Goal: Obtain resource: Download file/media

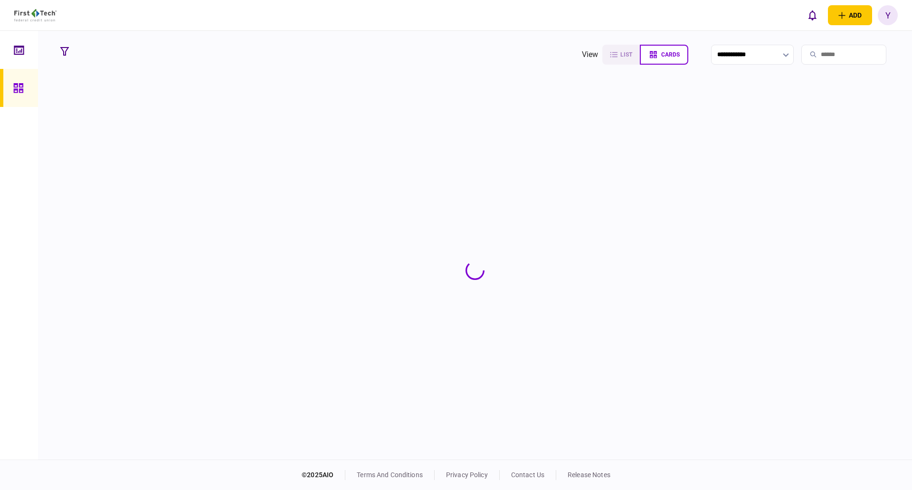
click at [813, 56] on input "search" at bounding box center [844, 55] width 85 height 20
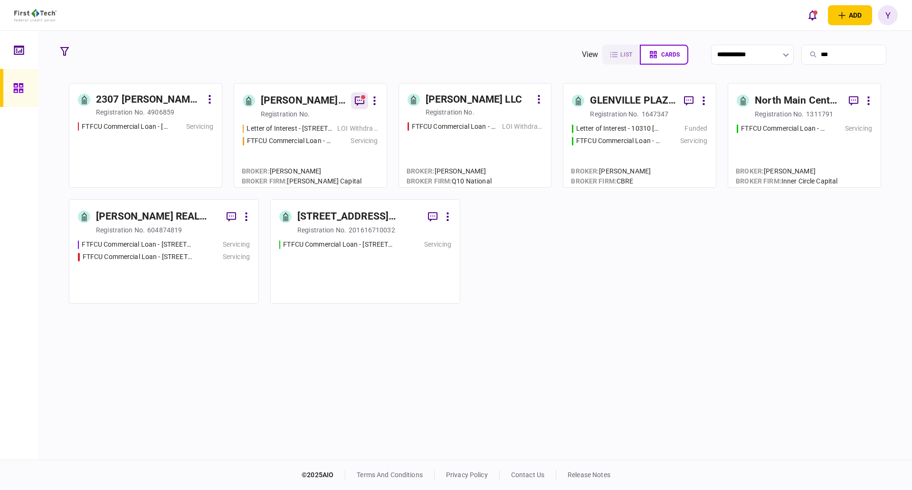
type input "***"
click at [361, 101] on icon "button" at bounding box center [359, 100] width 11 height 11
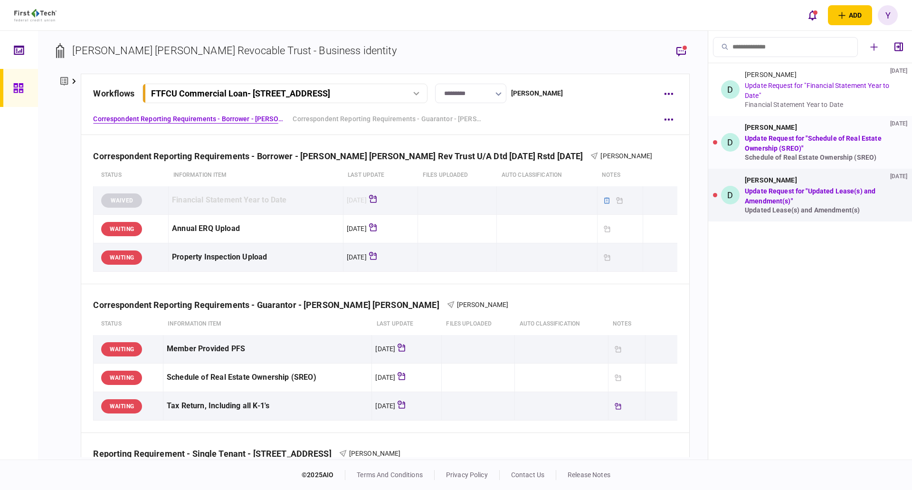
click at [833, 139] on link "Update Request for "Schedule of Real Estate Ownership (SREO)"" at bounding box center [813, 143] width 137 height 18
click at [776, 150] on link "Update Request for "Schedule of Real Estate Ownership (SREO)"" at bounding box center [813, 143] width 137 height 18
click at [797, 193] on link "Update Request for "Updated Lease(s) and Amendment(s)"" at bounding box center [810, 196] width 131 height 18
click at [781, 92] on div "[PERSON_NAME] [DATE] Update Request for "Financial Statement Year to Date" Fina…" at bounding box center [820, 90] width 151 height 38
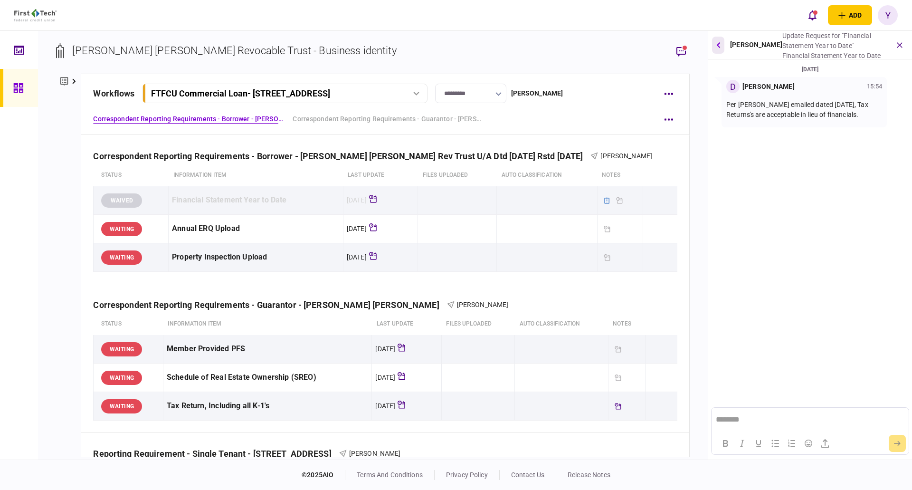
click at [719, 45] on icon "button" at bounding box center [719, 45] width 4 height 6
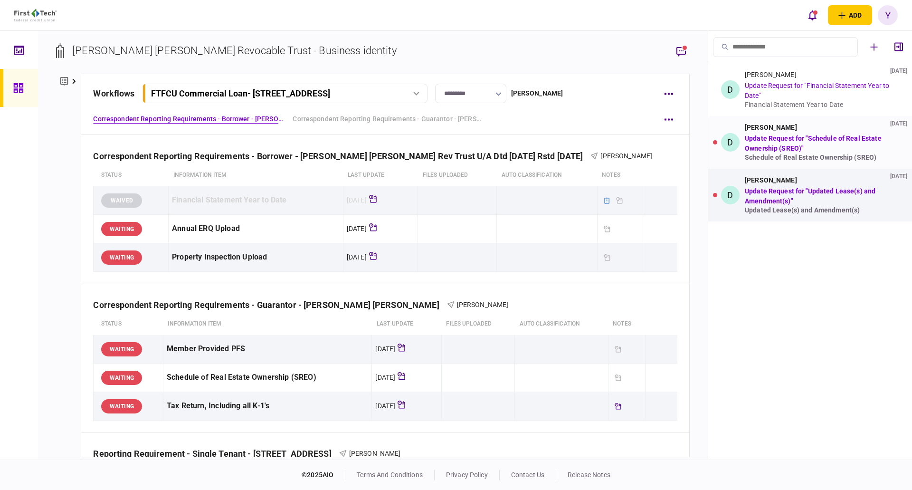
click at [775, 134] on div "[PERSON_NAME] [DATE] Update Request for "Schedule of Real Estate Ownership (SRE…" at bounding box center [820, 143] width 151 height 38
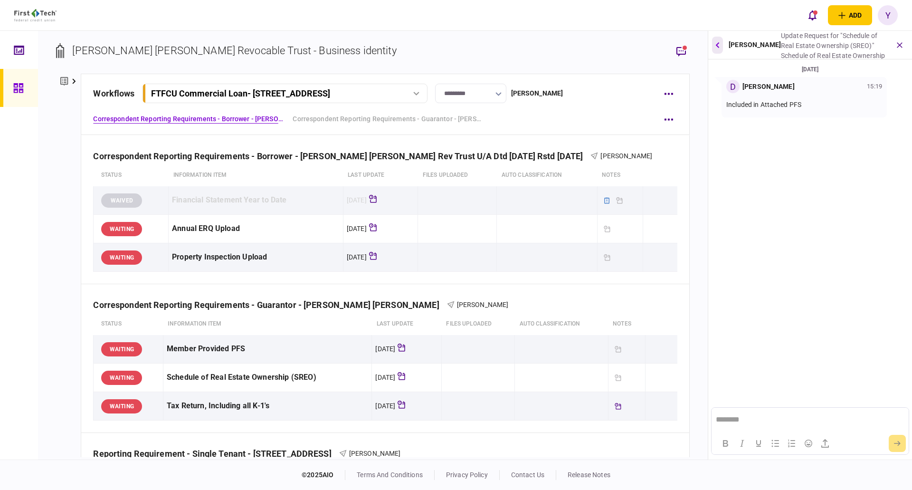
click at [717, 44] on icon "button" at bounding box center [718, 45] width 4 height 6
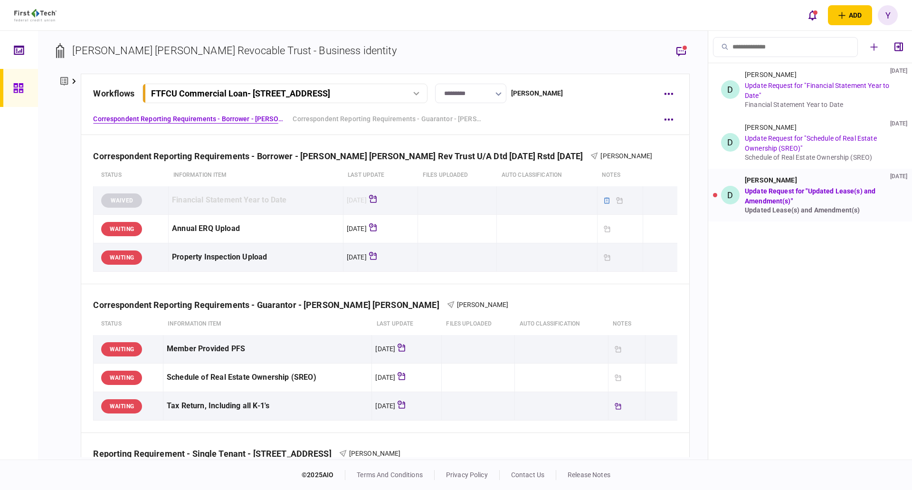
click at [787, 194] on link "Update Request for "Updated Lease(s) and Amendment(s)"" at bounding box center [810, 196] width 131 height 18
click at [784, 214] on li "D [PERSON_NAME] [DATE] Update Request for "Updated Lease(s) and Amendment(s)" U…" at bounding box center [811, 195] width 204 height 53
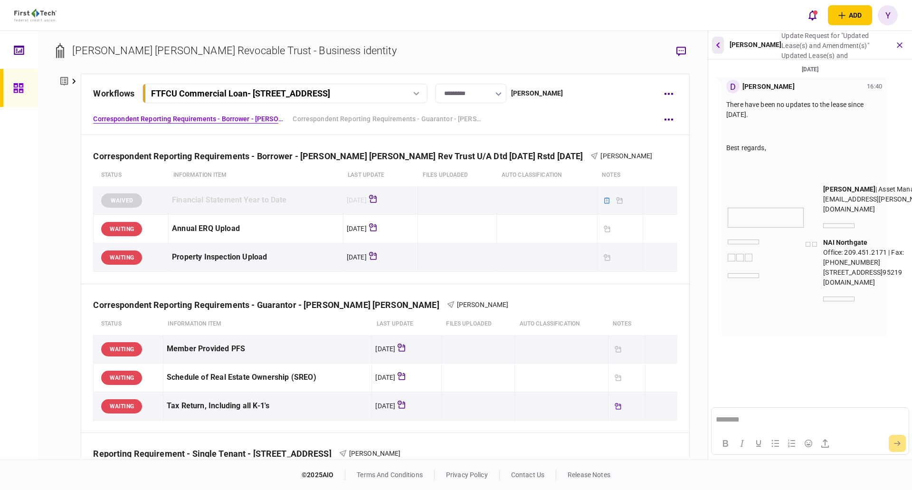
click at [718, 45] on icon "button" at bounding box center [719, 45] width 4 height 6
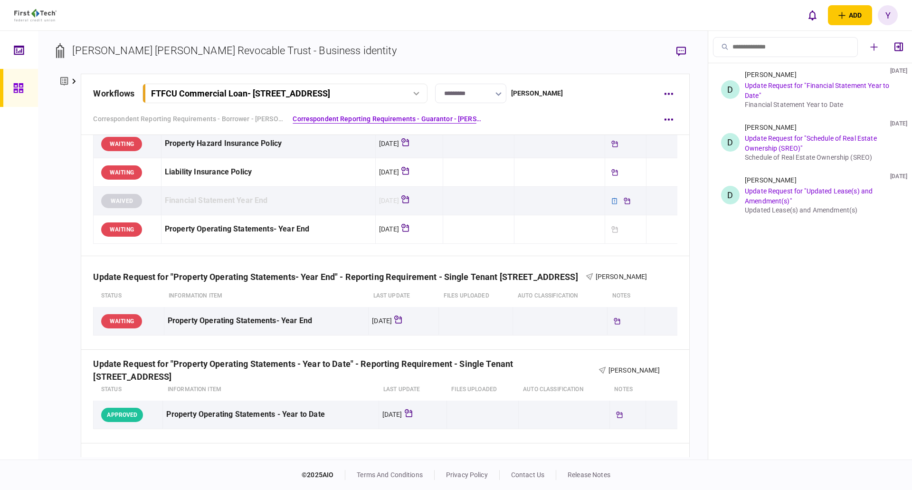
scroll to position [428, 0]
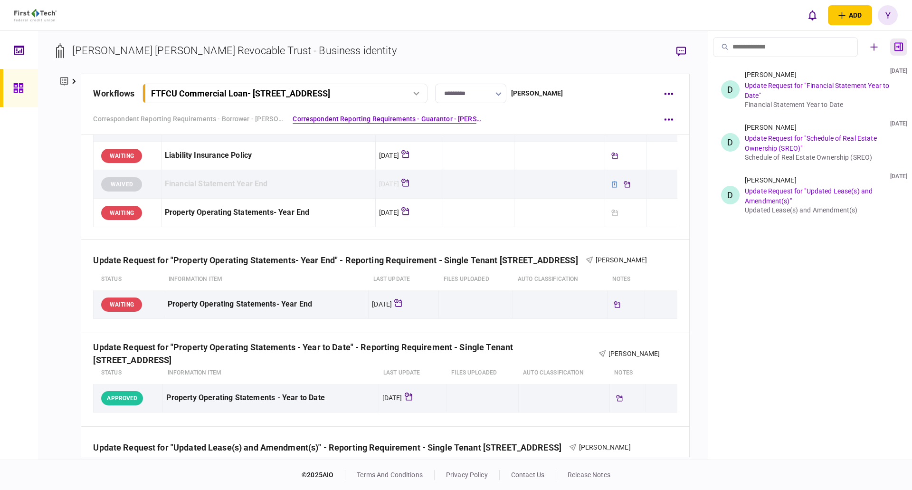
click at [897, 46] on icon "button" at bounding box center [899, 46] width 9 height 9
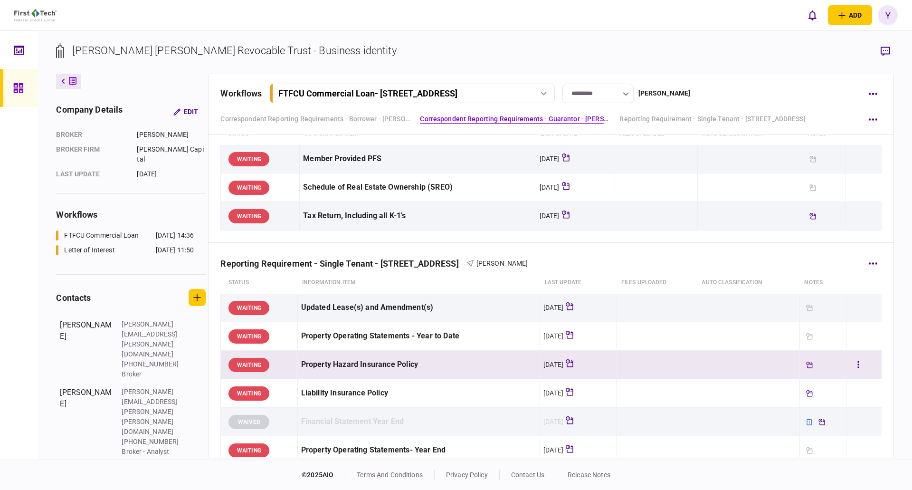
scroll to position [0, 0]
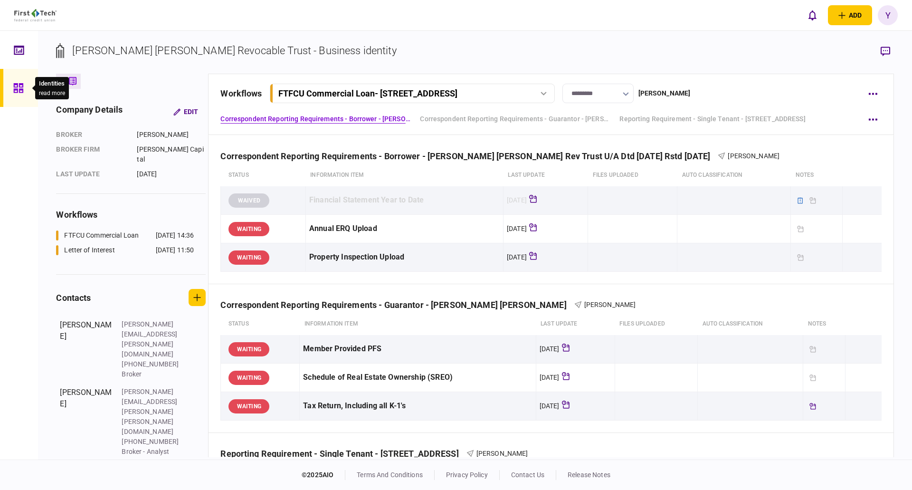
drag, startPoint x: 23, startPoint y: 90, endPoint x: 765, endPoint y: 2, distance: 747.5
click at [23, 90] on icon at bounding box center [18, 88] width 10 height 10
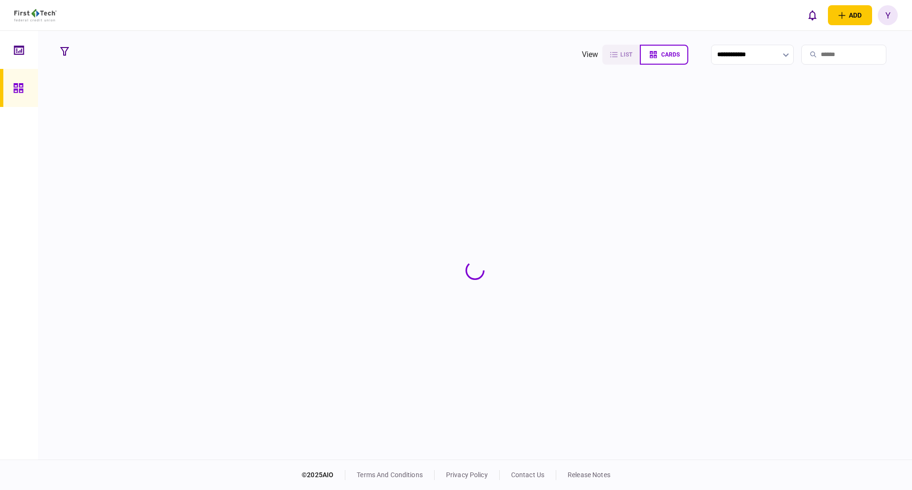
click at [818, 54] on input "search" at bounding box center [844, 55] width 85 height 20
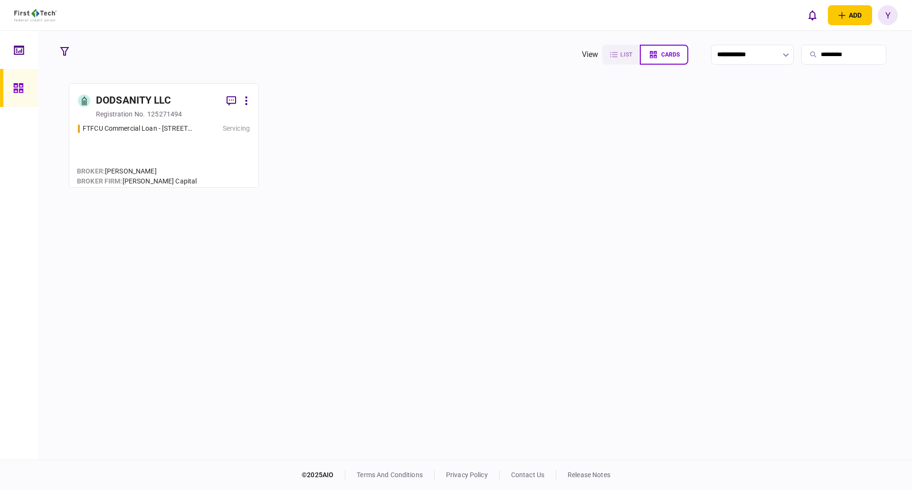
type input "*********"
click at [132, 121] on link "DODSANITY LLC registration no. 125271494 FTFCU Commercial Loan - [STREET_ADDRES…" at bounding box center [164, 135] width 190 height 105
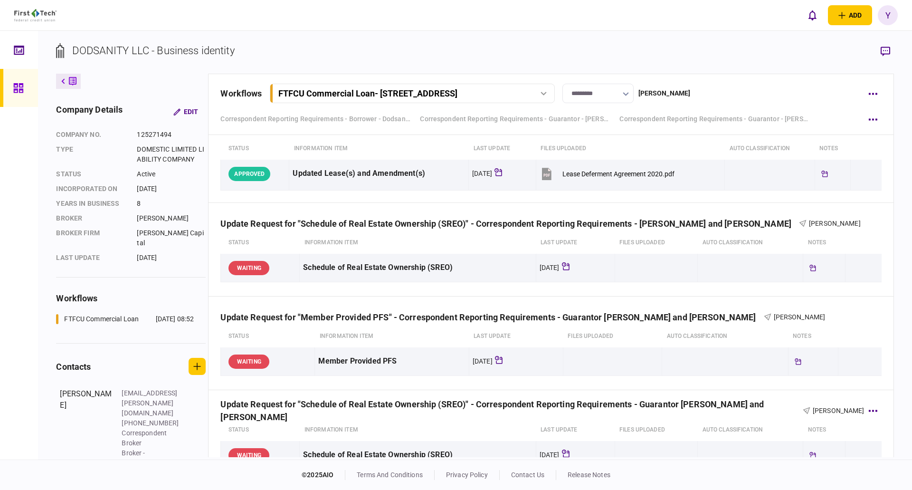
scroll to position [998, 0]
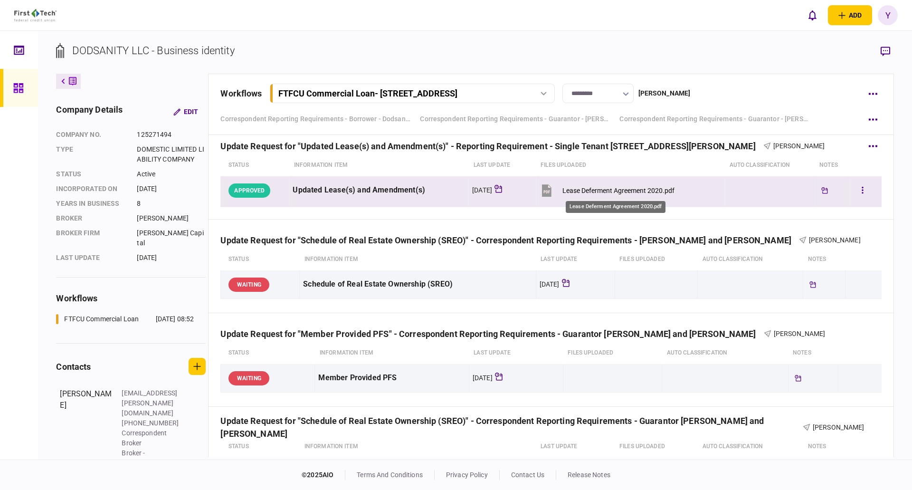
click at [621, 190] on div "Lease Deferment Agreement 2020.pdf" at bounding box center [619, 191] width 112 height 8
click at [854, 194] on button "button" at bounding box center [862, 190] width 17 height 17
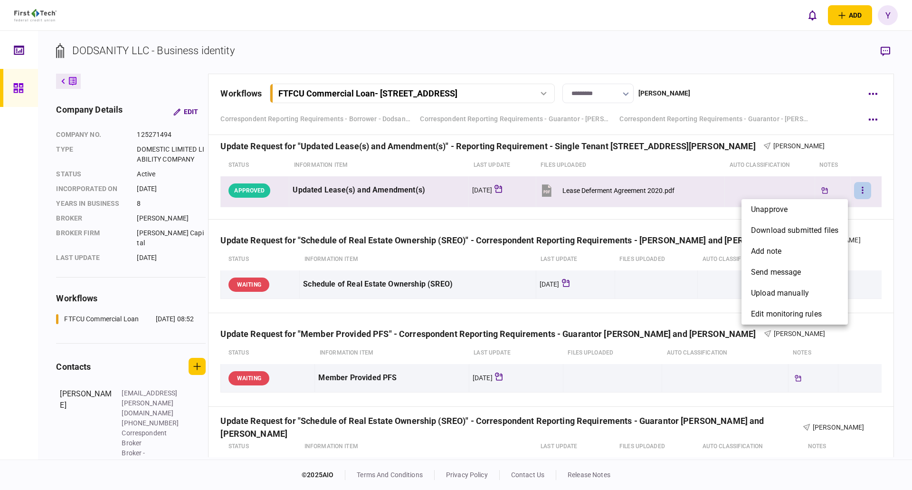
click at [894, 231] on div at bounding box center [456, 245] width 912 height 490
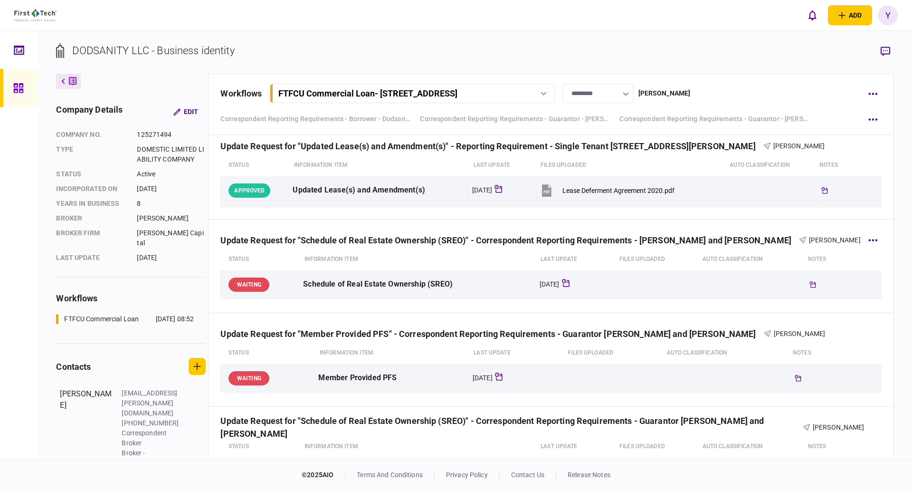
scroll to position [950, 0]
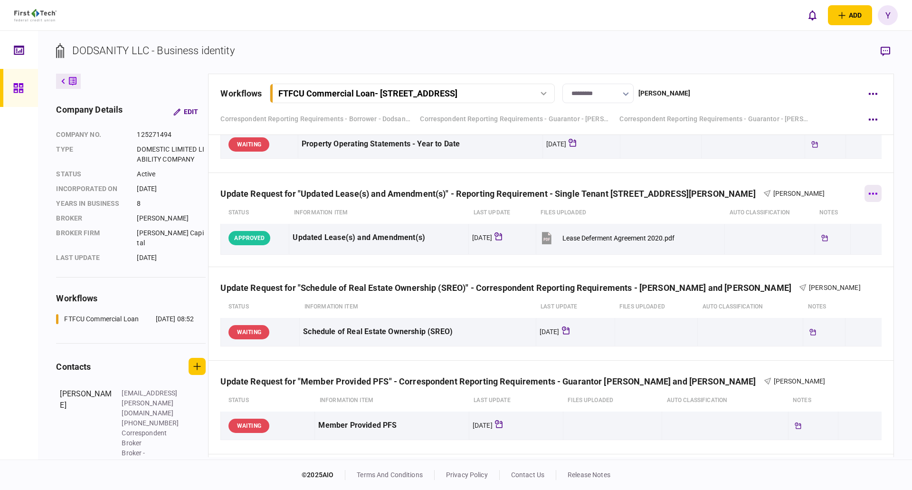
click at [865, 193] on button "button" at bounding box center [873, 193] width 17 height 17
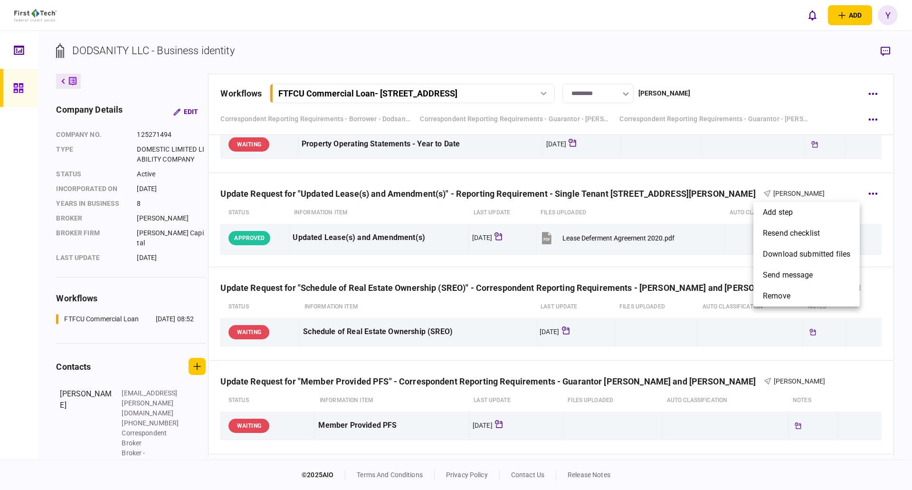
click at [603, 234] on div at bounding box center [456, 245] width 912 height 490
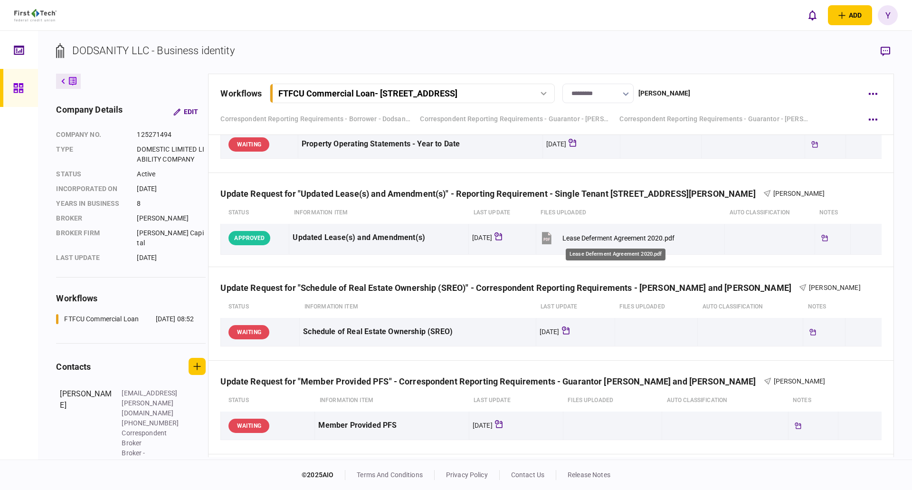
click at [615, 241] on div "Lease Deferment Agreement 2020.pdf" at bounding box center [619, 238] width 112 height 8
